Goal: Information Seeking & Learning: Find specific fact

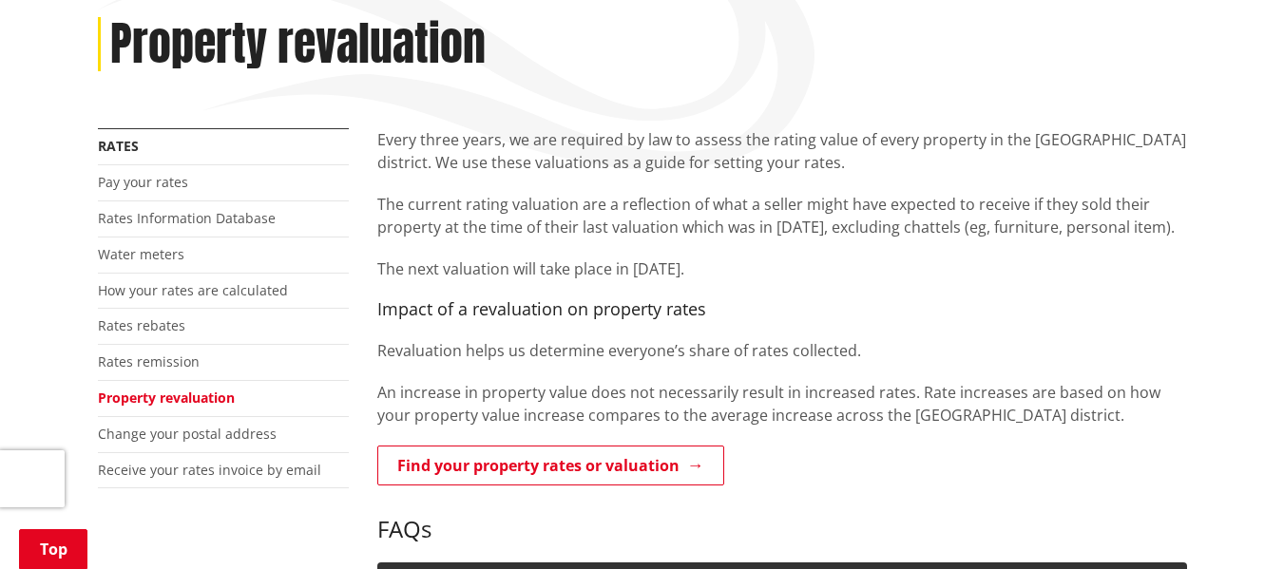
scroll to position [285, 0]
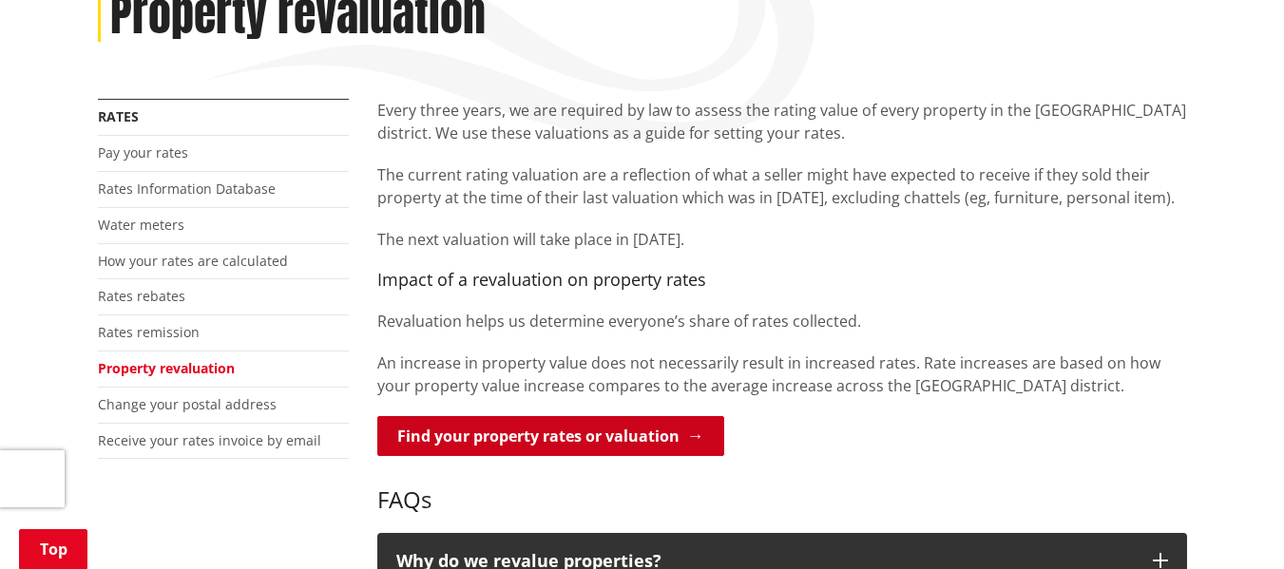
click at [699, 435] on link "Find your property rates or valuation" at bounding box center [550, 436] width 347 height 40
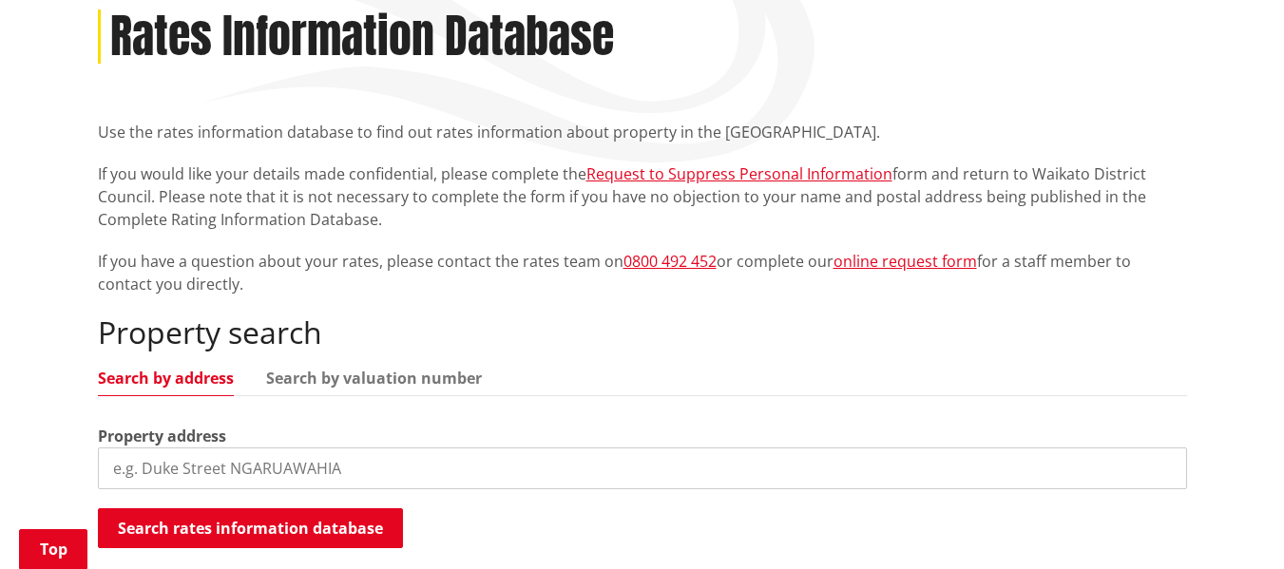
scroll to position [285, 0]
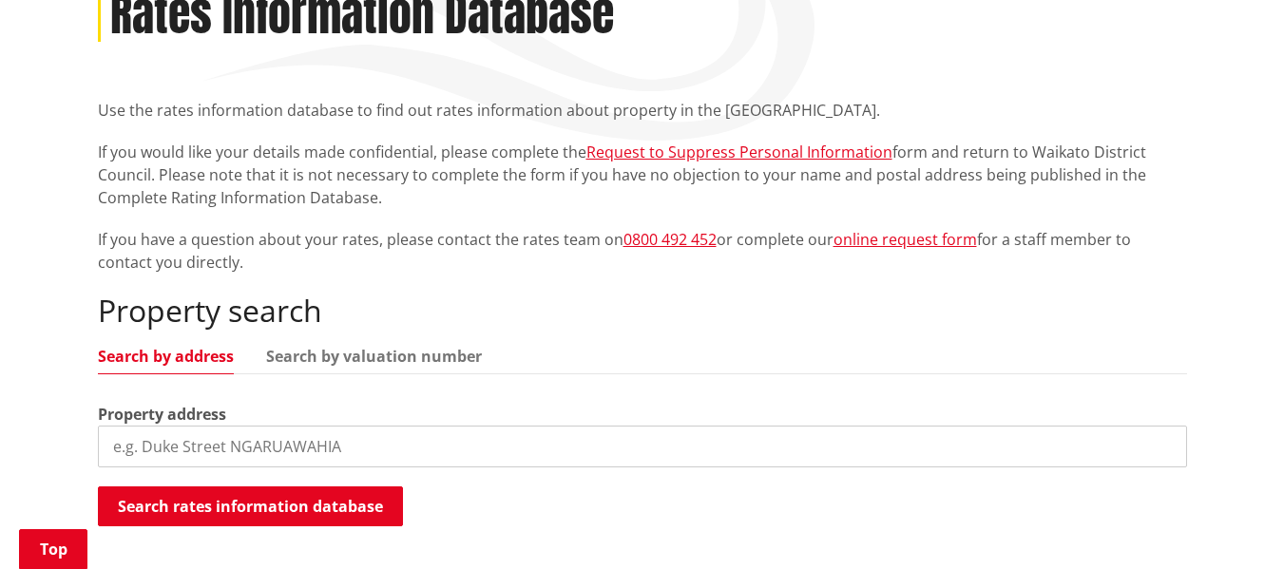
click at [118, 444] on input "search" at bounding box center [642, 447] width 1089 height 42
type input "14 Mission Road, Port Waikato"
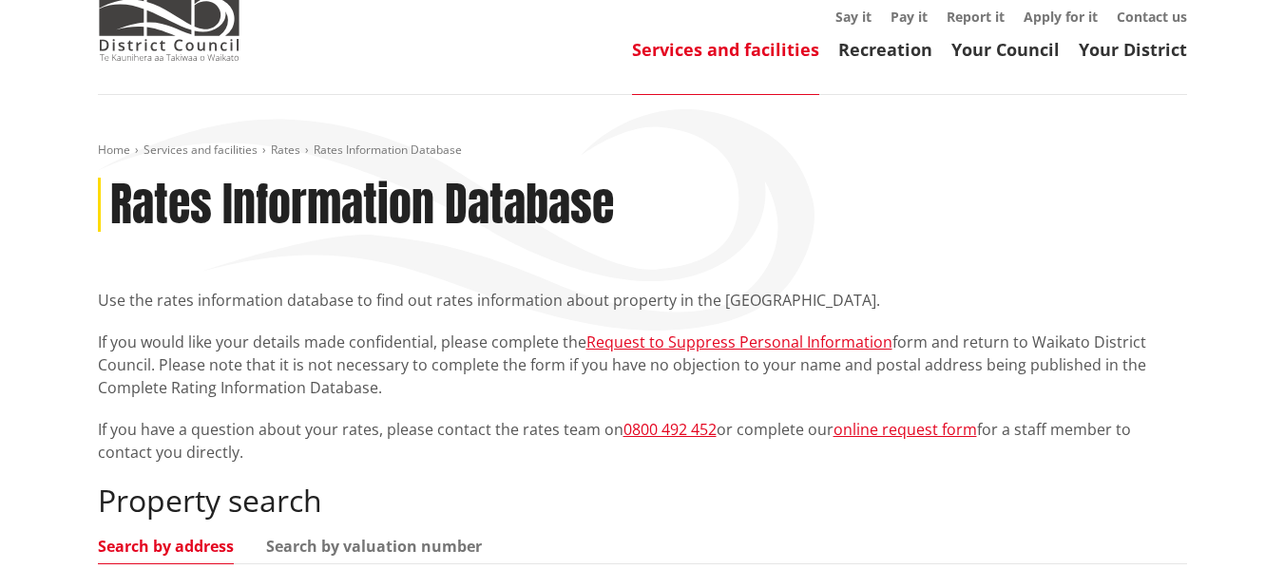
scroll to position [0, 0]
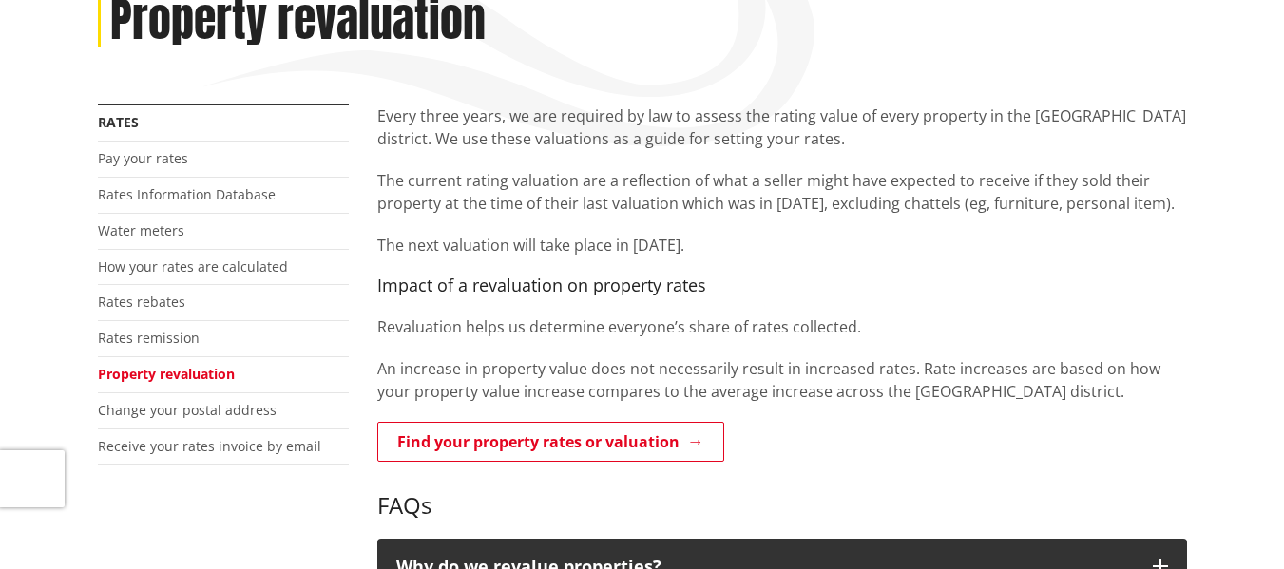
scroll to position [285, 0]
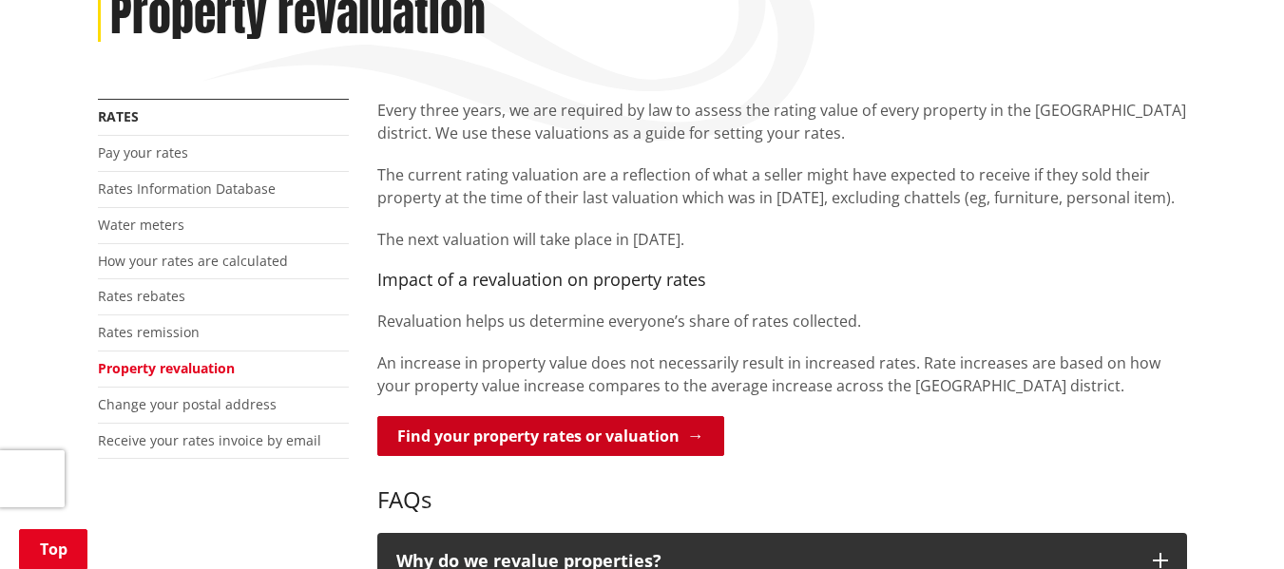
click at [570, 438] on link "Find your property rates or valuation" at bounding box center [550, 436] width 347 height 40
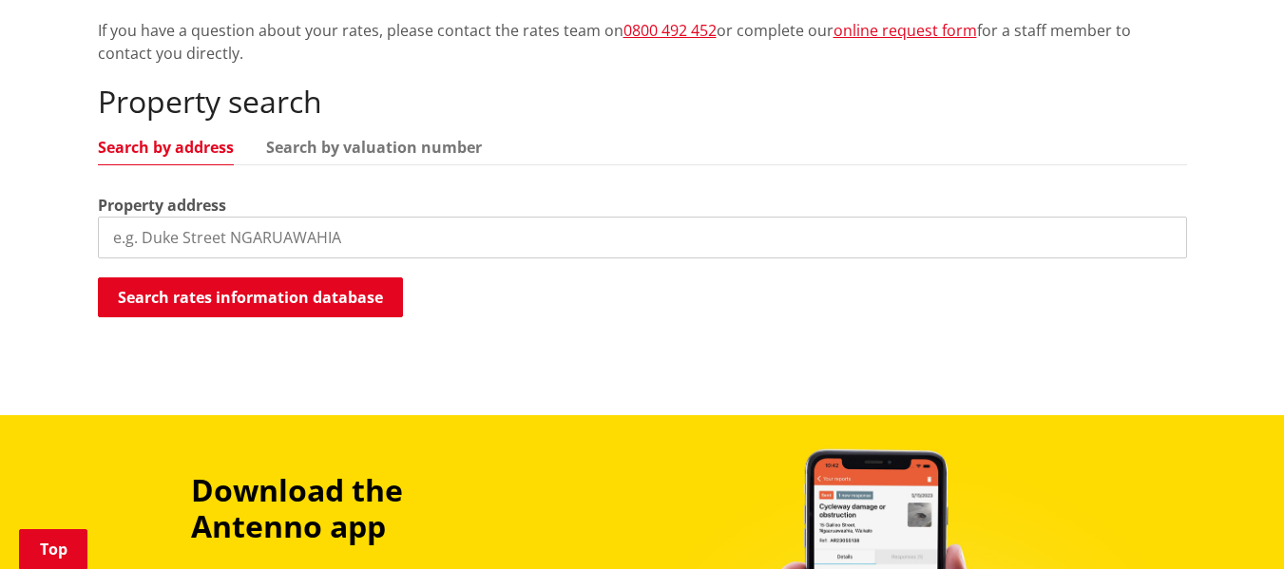
scroll to position [285, 0]
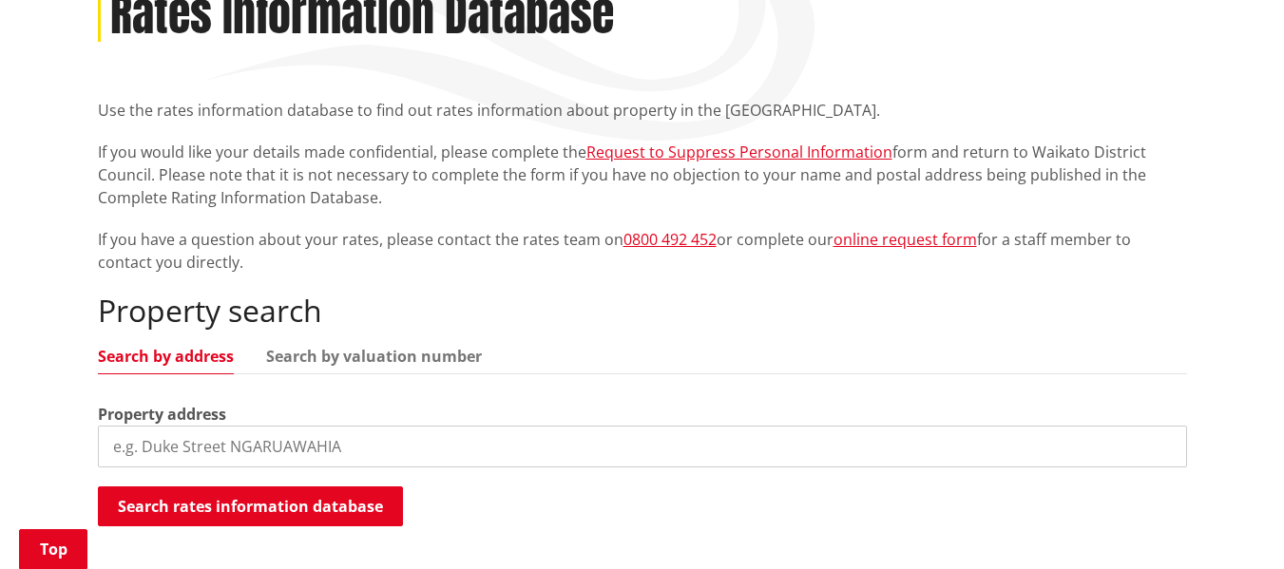
click at [116, 443] on input "search" at bounding box center [642, 447] width 1089 height 42
click at [183, 356] on link "Search by address" at bounding box center [166, 356] width 136 height 15
click at [117, 443] on input "search" at bounding box center [642, 447] width 1089 height 42
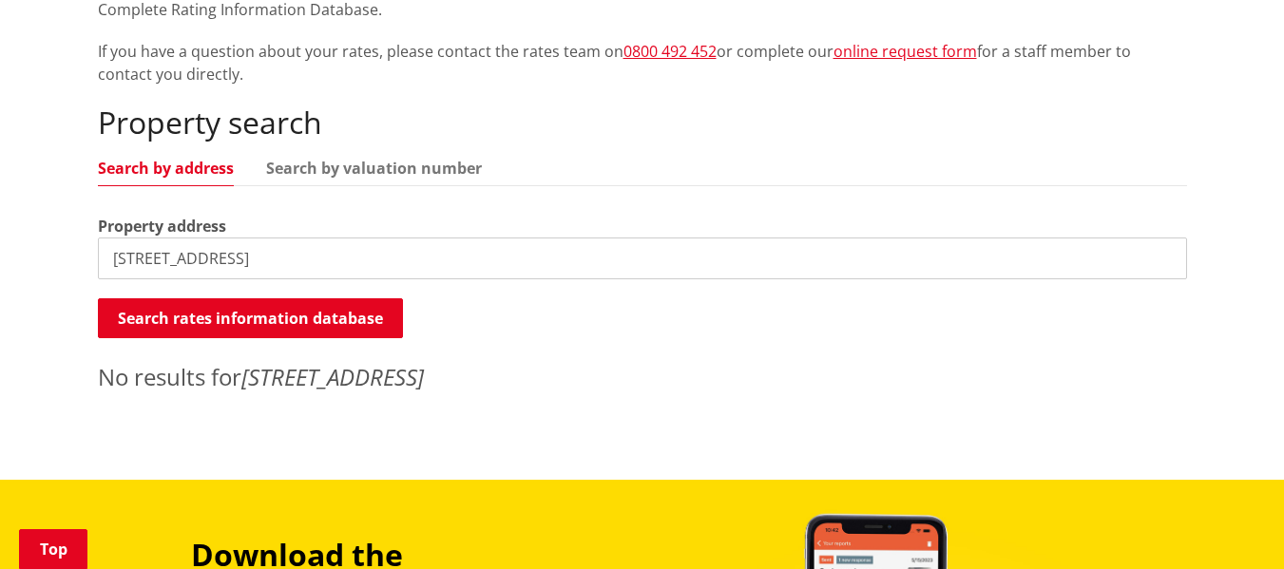
scroll to position [475, 0]
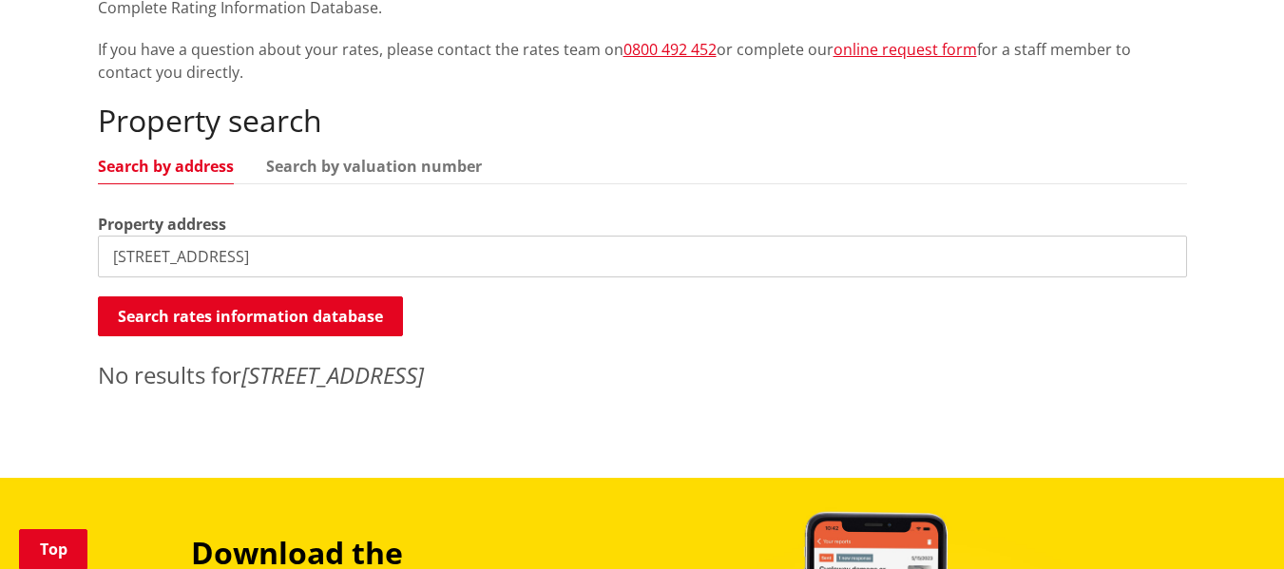
click at [294, 254] on input "14 Mission Road, Franklin" at bounding box center [642, 257] width 1089 height 42
type input "14 Mission Road"
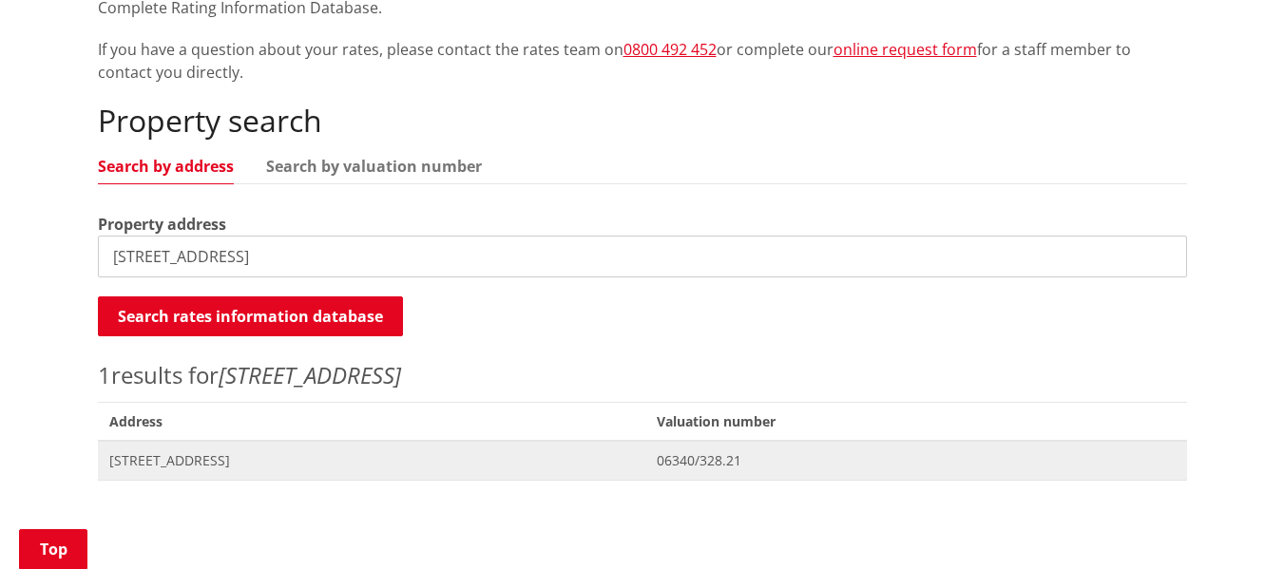
scroll to position [665, 0]
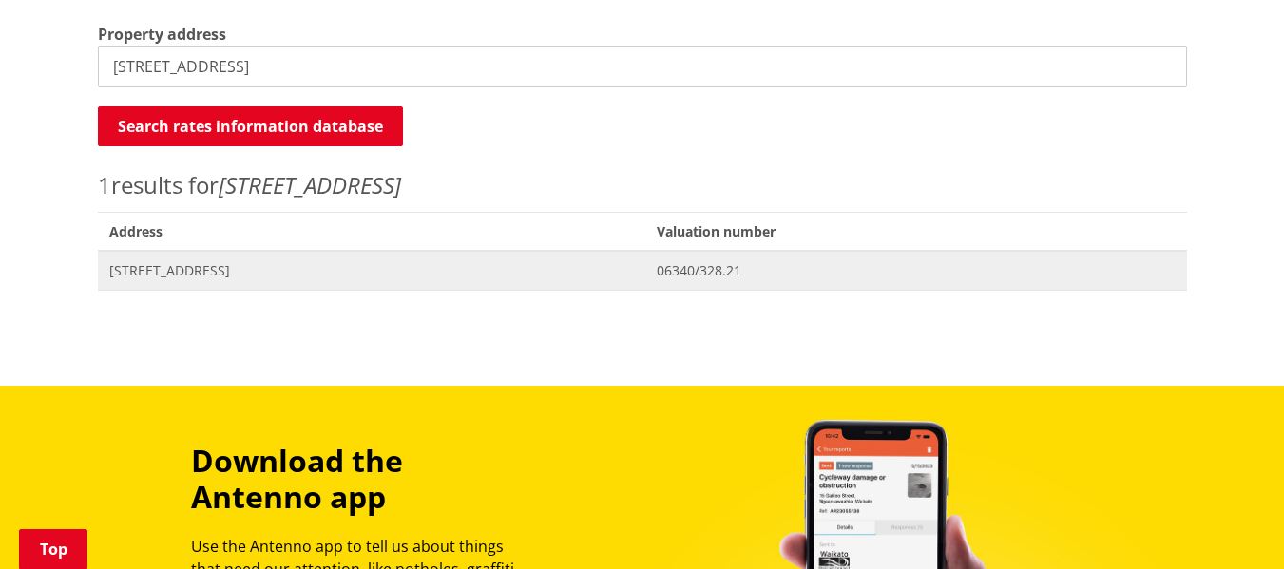
click at [410, 262] on span "14 Mission Road TUAKAU" at bounding box center [372, 270] width 526 height 19
click at [248, 264] on span "14 Mission Road TUAKAU" at bounding box center [372, 270] width 526 height 19
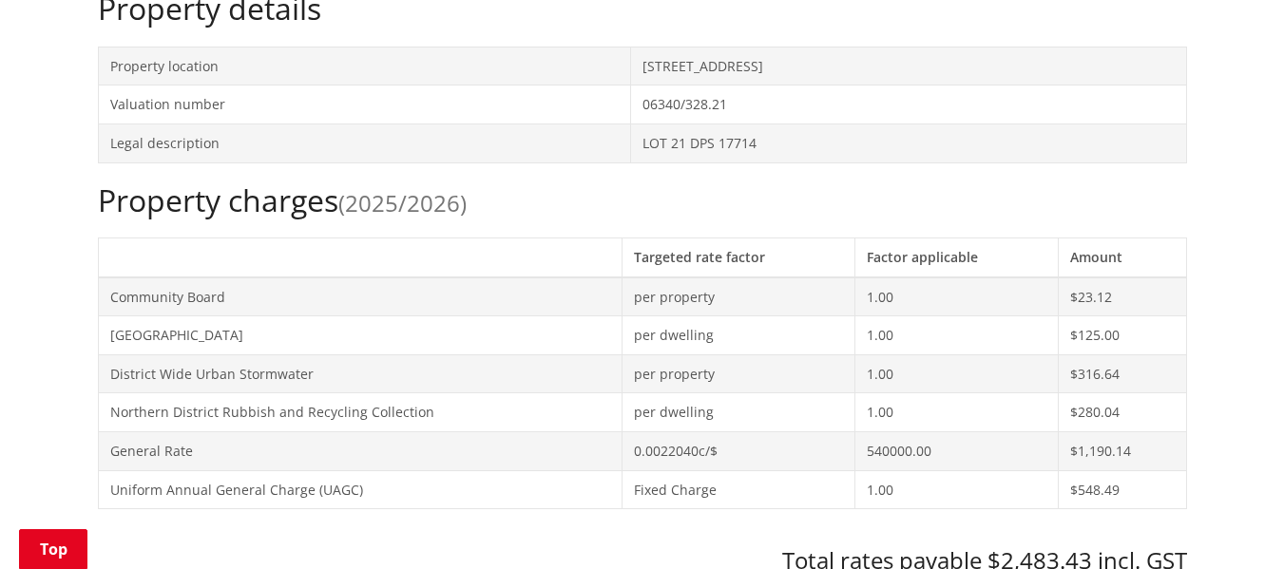
scroll to position [380, 0]
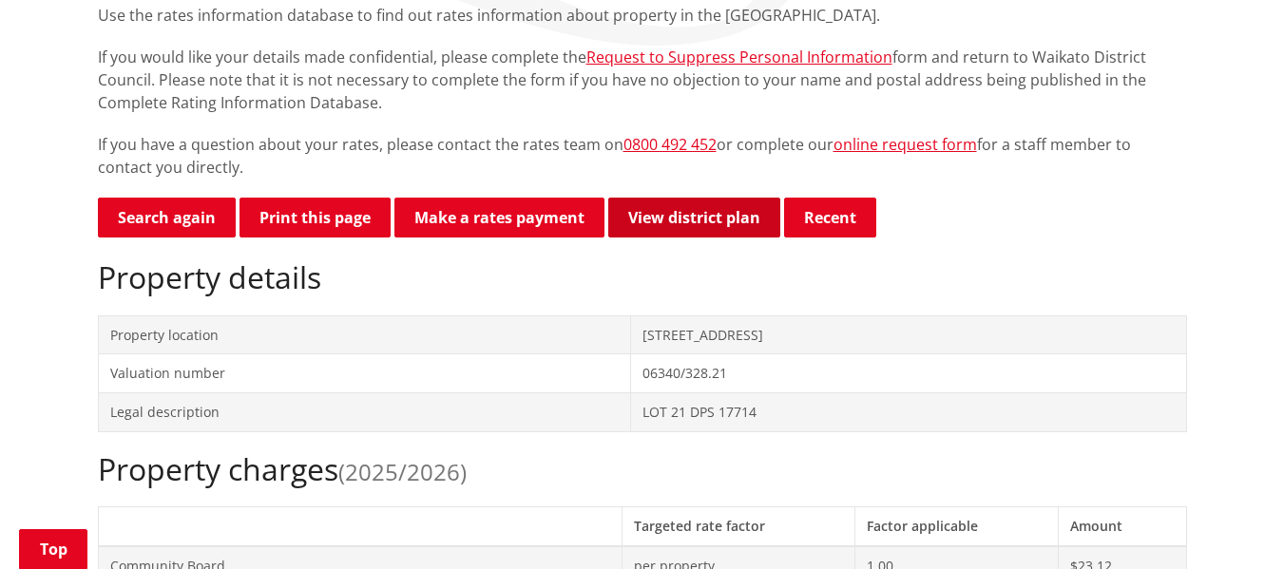
click at [713, 219] on link "View district plan" at bounding box center [694, 218] width 172 height 40
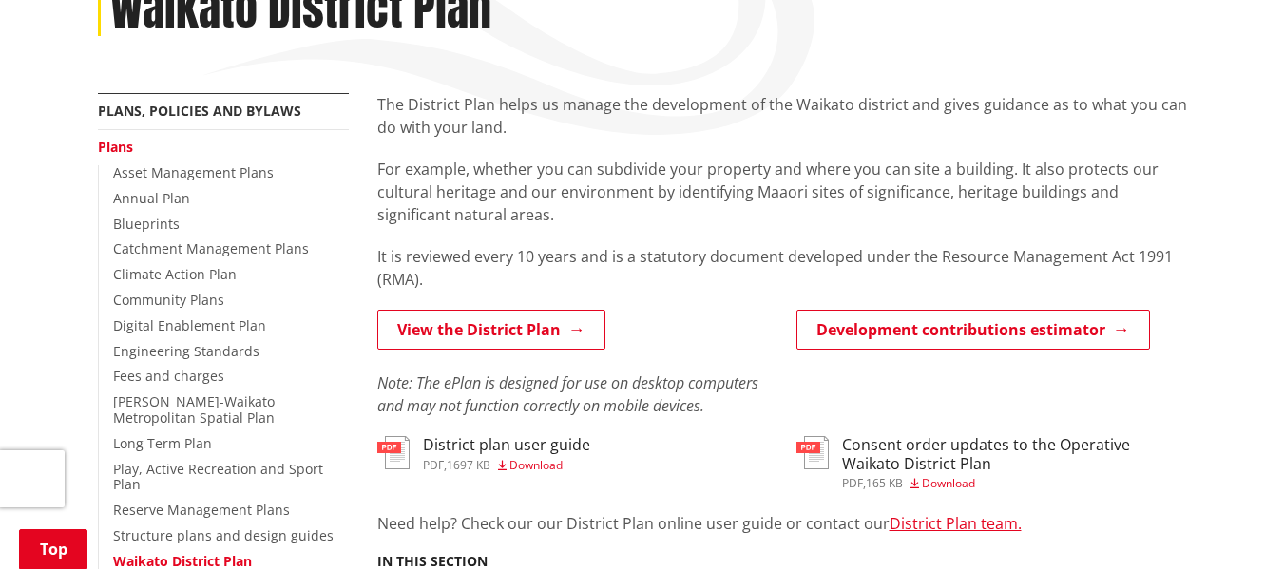
scroll to position [95, 0]
